Goal: Task Accomplishment & Management: Use online tool/utility

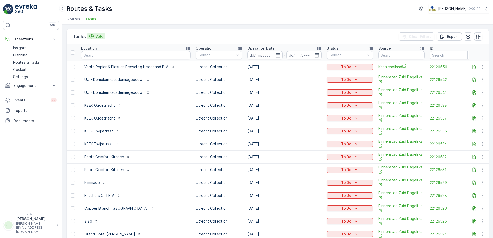
click at [98, 36] on p "Add" at bounding box center [99, 36] width 7 height 5
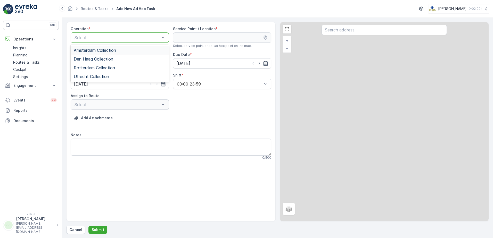
drag, startPoint x: 93, startPoint y: 35, endPoint x: 89, endPoint y: 35, distance: 4.2
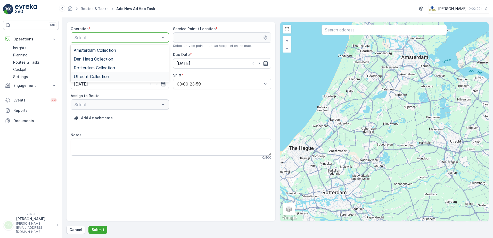
click at [91, 78] on span "Utrecht Collection" at bounding box center [91, 76] width 35 height 5
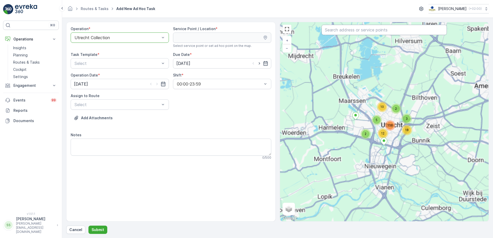
click at [346, 31] on input "text" at bounding box center [383, 30] width 125 height 10
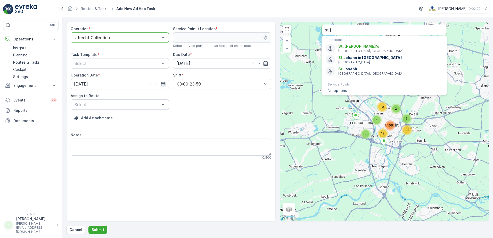
drag, startPoint x: 341, startPoint y: 29, endPoint x: 277, endPoint y: 29, distance: 64.4
click at [277, 29] on div "Operation * option Utrecht Collection, selected. Utrecht Collection Service Poi…" at bounding box center [277, 122] width 422 height 200
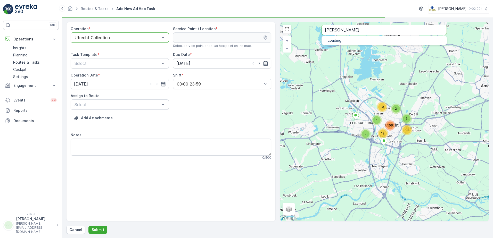
type input "[PERSON_NAME]"
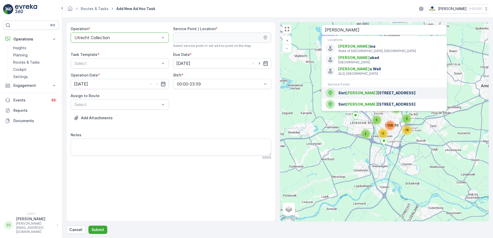
click at [360, 94] on span "[STREET_ADDRESS]" at bounding box center [390, 92] width 104 height 5
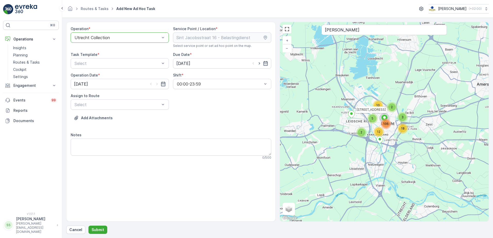
click at [203, 119] on div "Add Attachments" at bounding box center [171, 121] width 200 height 14
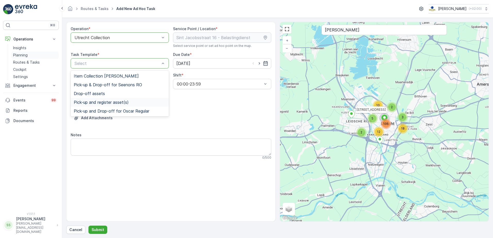
click at [23, 55] on p "Planning" at bounding box center [20, 55] width 14 height 5
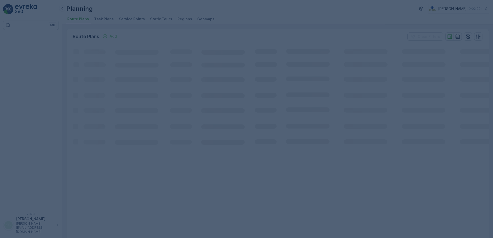
click at [149, 31] on div at bounding box center [246, 119] width 493 height 238
click at [99, 19] on span "Task Plans" at bounding box center [104, 18] width 20 height 5
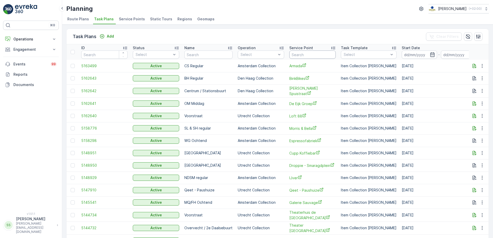
click at [318, 58] on input "text" at bounding box center [312, 55] width 46 height 8
type input "rijks"
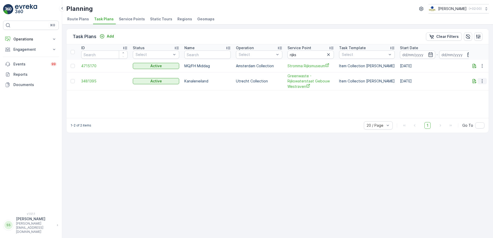
click at [484, 82] on icon "button" at bounding box center [481, 81] width 5 height 5
click at [478, 94] on span "Edit Task Plan" at bounding box center [473, 96] width 24 height 5
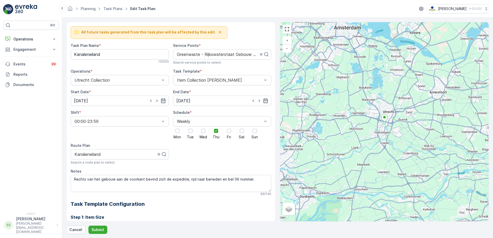
scroll to position [223, 0]
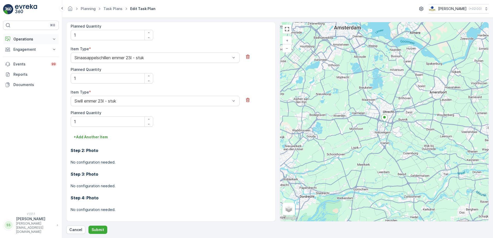
click at [20, 38] on p "Operations" at bounding box center [30, 39] width 35 height 5
click at [23, 63] on p "Routes & Tasks" at bounding box center [26, 62] width 27 height 5
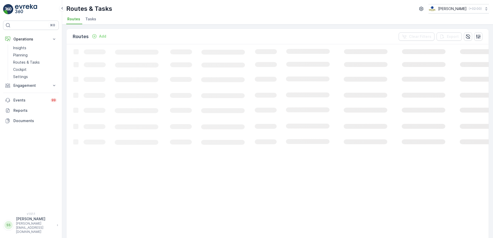
click at [142, 35] on div "Routes Add Clear Filters Export" at bounding box center [277, 36] width 422 height 15
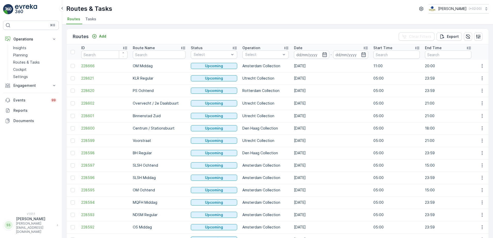
click at [89, 20] on span "Tasks" at bounding box center [90, 18] width 11 height 5
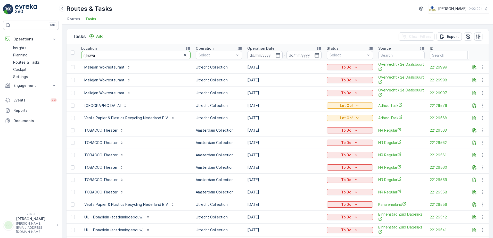
type input "rijkswat"
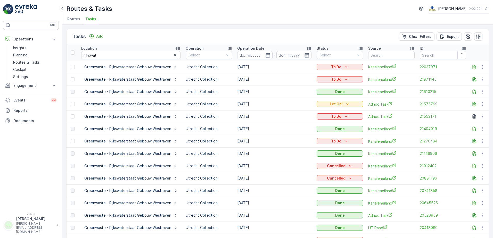
click at [245, 78] on td "25.09.2025" at bounding box center [274, 79] width 79 height 12
drag, startPoint x: 245, startPoint y: 78, endPoint x: 289, endPoint y: 79, distance: 43.8
click at [289, 79] on td "25.09.2025" at bounding box center [274, 79] width 79 height 12
click at [239, 79] on td "25.09.2025" at bounding box center [274, 79] width 79 height 12
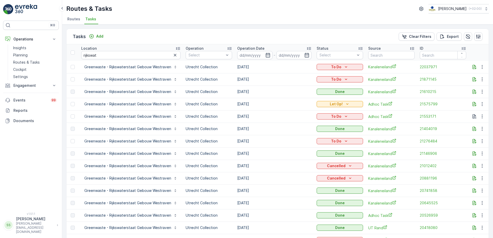
click at [239, 79] on td "25.09.2025" at bounding box center [274, 79] width 79 height 12
click at [473, 80] on icon "button" at bounding box center [474, 79] width 5 height 5
drag, startPoint x: 223, startPoint y: 40, endPoint x: 186, endPoint y: 90, distance: 62.4
click at [223, 40] on div "Tasks Add Clear Filters Export" at bounding box center [277, 36] width 422 height 15
click at [375, 79] on span "Kanaleneiland" at bounding box center [391, 79] width 46 height 5
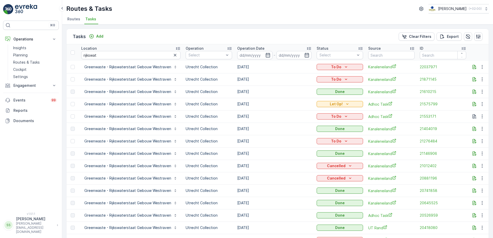
click at [128, 13] on div "Routes & Tasks Oscar Circulair ( +02:00 )" at bounding box center [277, 8] width 422 height 9
click at [72, 17] on span "Routes" at bounding box center [73, 18] width 13 height 5
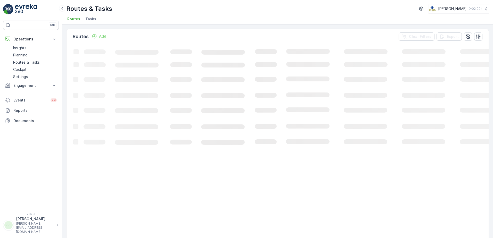
click at [189, 11] on div "Routes & Tasks Oscar Circulair ( +02:00 )" at bounding box center [277, 8] width 422 height 9
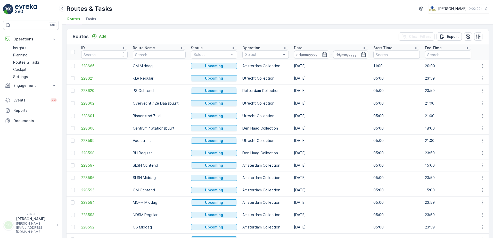
click at [322, 53] on icon "button" at bounding box center [324, 54] width 4 height 5
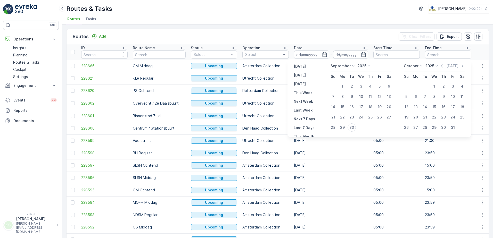
drag, startPoint x: 350, startPoint y: 127, endPoint x: 320, endPoint y: 73, distance: 61.7
click at [350, 127] on div "30" at bounding box center [351, 127] width 8 height 8
type input "[DATE]"
click at [295, 34] on div "Routes Add Clear Filters Export" at bounding box center [277, 36] width 422 height 15
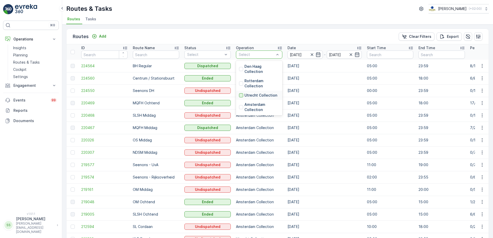
click at [240, 95] on div at bounding box center [241, 95] width 4 height 4
click at [238, 38] on div "Routes Add Clear Filters Export" at bounding box center [277, 36] width 422 height 15
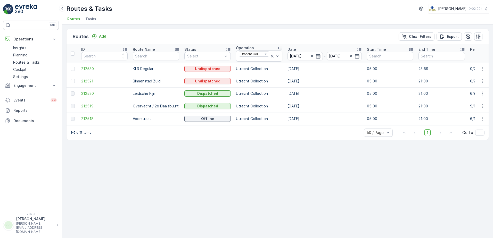
click at [87, 79] on span "212521" at bounding box center [104, 81] width 46 height 5
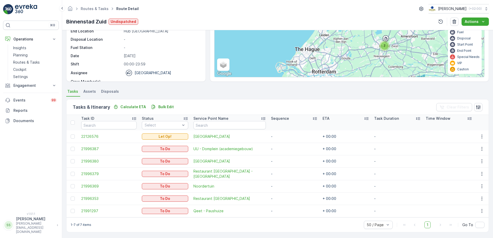
scroll to position [56, 0]
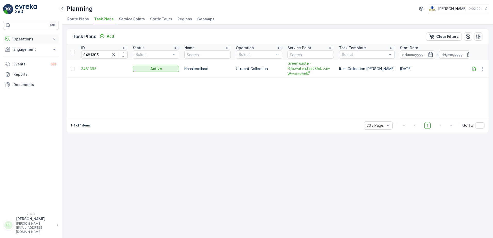
click at [19, 36] on button "Operations" at bounding box center [31, 39] width 56 height 10
click at [24, 62] on p "Routes & Tasks" at bounding box center [26, 62] width 27 height 5
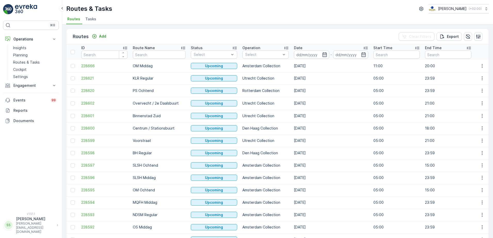
click at [322, 56] on icon "button" at bounding box center [324, 54] width 4 height 5
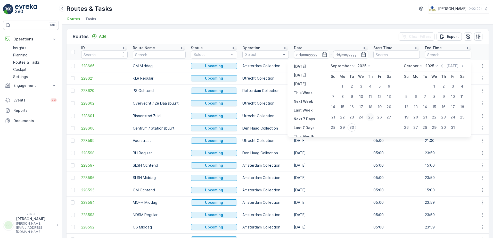
click at [371, 117] on div "25" at bounding box center [370, 117] width 8 height 8
type input "25.09.2025"
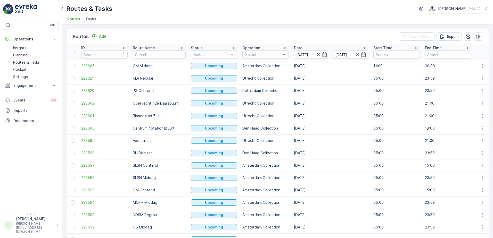
drag, startPoint x: 336, startPoint y: 38, endPoint x: 302, endPoint y: 44, distance: 34.9
click at [336, 39] on div "Routes Add Clear Filters Export" at bounding box center [277, 36] width 422 height 15
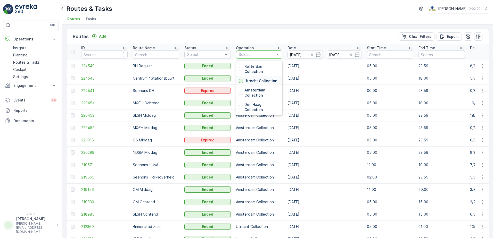
click at [242, 80] on div at bounding box center [241, 81] width 4 height 4
drag, startPoint x: 247, startPoint y: 36, endPoint x: 230, endPoint y: 37, distance: 16.5
click at [246, 37] on div "Routes Add Clear Filters Export" at bounding box center [277, 36] width 422 height 15
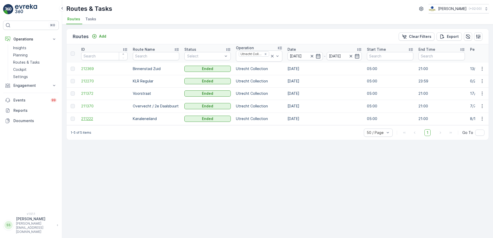
click at [89, 120] on span "211222" at bounding box center [104, 118] width 46 height 5
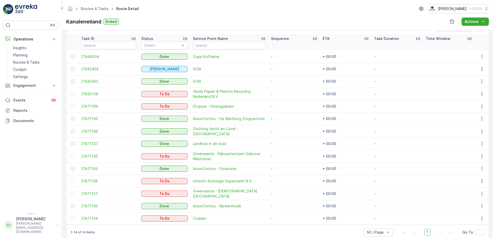
scroll to position [144, 0]
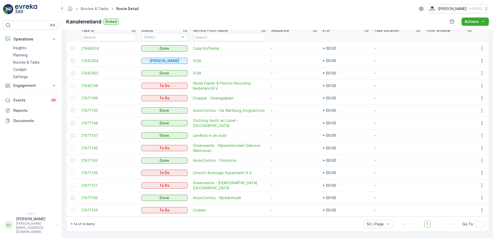
click at [489, 87] on div "Details Operation Utrecht Collection Start Time 05:00 End Time 21:00 Start Loca…" at bounding box center [277, 134] width 431 height 208
click at [63, 122] on div "Details Operation Utrecht Collection Start Time 05:00 End Time 21:00 Start Loca…" at bounding box center [277, 134] width 431 height 208
click at [62, 122] on div "Details Operation Utrecht Collection Start Time 05:00 End Time 21:00 Start Loca…" at bounding box center [277, 134] width 431 height 208
drag, startPoint x: 62, startPoint y: 122, endPoint x: 63, endPoint y: 140, distance: 17.8
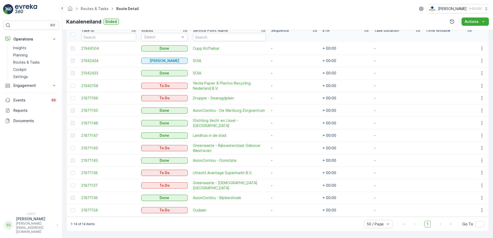
click at [63, 140] on div "Details Operation Utrecht Collection Start Time 05:00 End Time 21:00 Start Loca…" at bounding box center [277, 134] width 431 height 208
click at [174, 23] on div "Kanaleneiland Ended Actions" at bounding box center [277, 22] width 422 height 8
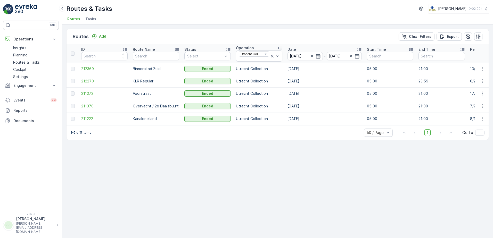
click at [150, 37] on div "Routes Add Clear Filters Export" at bounding box center [277, 36] width 422 height 15
click at [149, 35] on div "Routes Add Clear Filters Export" at bounding box center [277, 36] width 422 height 15
click at [152, 36] on div "Routes Add Clear Filters Export" at bounding box center [277, 36] width 422 height 15
click at [146, 34] on div "Routes Add Clear Filters Export" at bounding box center [277, 36] width 422 height 15
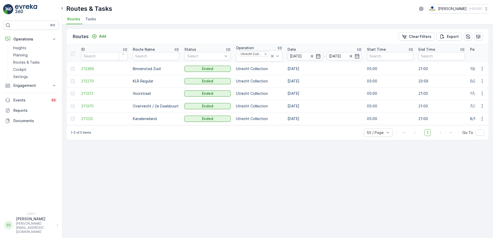
drag, startPoint x: 146, startPoint y: 34, endPoint x: 140, endPoint y: 37, distance: 6.6
click at [133, 37] on div "Routes Add Clear Filters Export" at bounding box center [277, 36] width 422 height 15
drag, startPoint x: 128, startPoint y: 36, endPoint x: 137, endPoint y: 38, distance: 9.6
click at [137, 38] on div "Routes Add Clear Filters Export" at bounding box center [277, 36] width 422 height 15
click at [163, 31] on div "Routes Add Clear Filters Export" at bounding box center [277, 36] width 422 height 15
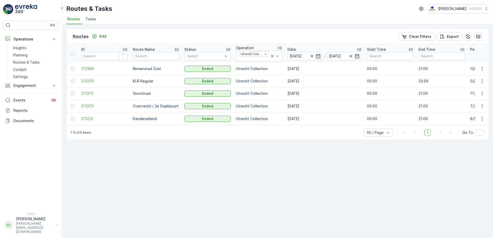
drag, startPoint x: 154, startPoint y: 36, endPoint x: 151, endPoint y: 37, distance: 3.6
click at [153, 36] on div "Routes Add Clear Filters Export" at bounding box center [277, 36] width 422 height 15
click at [150, 40] on div "Routes Add Clear Filters Export" at bounding box center [277, 36] width 422 height 15
click at [115, 36] on div "Routes Add Clear Filters Export" at bounding box center [277, 36] width 422 height 15
drag, startPoint x: 111, startPoint y: 37, endPoint x: 141, endPoint y: 36, distance: 29.9
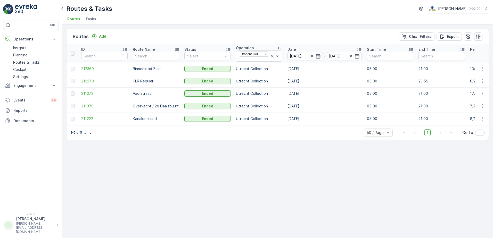
click at [140, 37] on div "Routes Add Clear Filters Export" at bounding box center [277, 36] width 422 height 15
click at [140, 34] on div "Routes Add Clear Filters Export" at bounding box center [277, 36] width 422 height 15
click at [156, 32] on div "Routes Add Clear Filters Export" at bounding box center [277, 36] width 422 height 15
click at [144, 65] on td "Binnenstad Zuid" at bounding box center [156, 69] width 52 height 12
click at [278, 33] on div "Routes Add Clear Filters Export" at bounding box center [277, 36] width 422 height 15
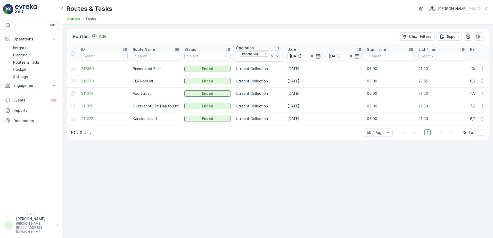
click at [318, 54] on div "25.09.2025" at bounding box center [304, 56] width 35 height 8
click at [312, 36] on div "Routes Add Clear Filters Export" at bounding box center [277, 36] width 422 height 15
click at [311, 56] on icon "button" at bounding box center [311, 56] width 5 height 5
click at [295, 37] on div "Routes Add Clear Filters Export" at bounding box center [277, 36] width 422 height 15
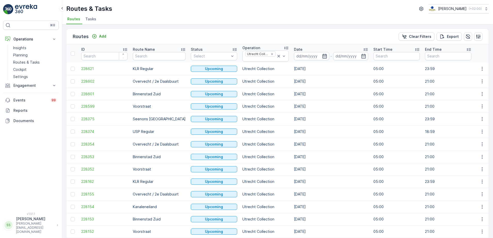
click at [322, 56] on icon "button" at bounding box center [324, 56] width 5 height 5
click at [316, 37] on div "Routes Add Clear Filters Export" at bounding box center [277, 36] width 422 height 15
click at [257, 39] on div "Routes Add Clear Filters Export" at bounding box center [277, 36] width 422 height 15
drag, startPoint x: 319, startPoint y: 58, endPoint x: 319, endPoint y: 61, distance: 2.8
click at [322, 58] on icon "button" at bounding box center [324, 56] width 5 height 5
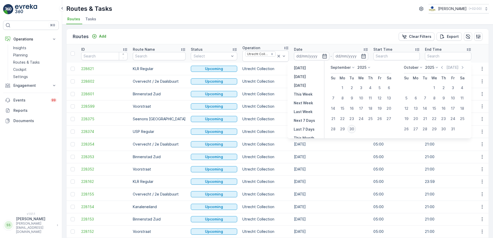
click at [354, 130] on div "30" at bounding box center [351, 129] width 8 height 8
type input "[DATE]"
click at [310, 40] on div "Routes Add Clear Filters Export" at bounding box center [277, 36] width 422 height 15
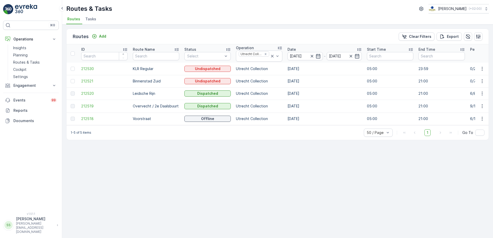
click at [129, 33] on div "Routes Add Clear Filters Export" at bounding box center [277, 36] width 422 height 15
click at [157, 55] on input "text" at bounding box center [156, 56] width 46 height 8
click at [156, 41] on div "Routes Add Clear Filters Export" at bounding box center [277, 36] width 422 height 15
click at [297, 46] on th "Date 30.09.2025 - 30.09.2025" at bounding box center [324, 53] width 79 height 18
